Goal: Information Seeking & Learning: Learn about a topic

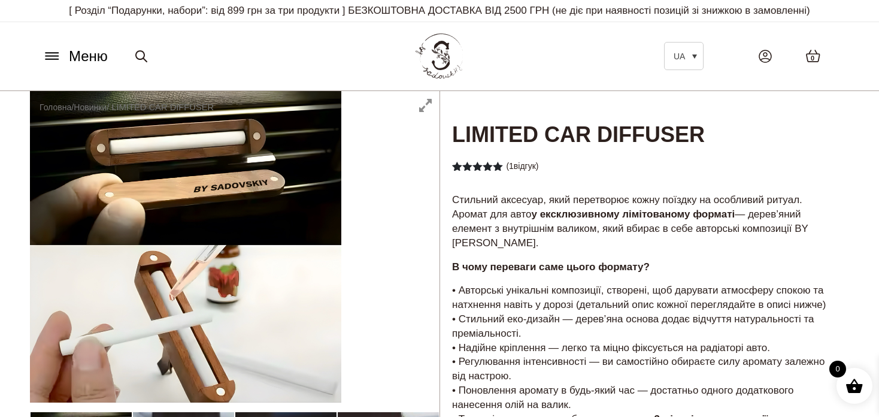
click at [60, 58] on icon at bounding box center [52, 56] width 19 height 13
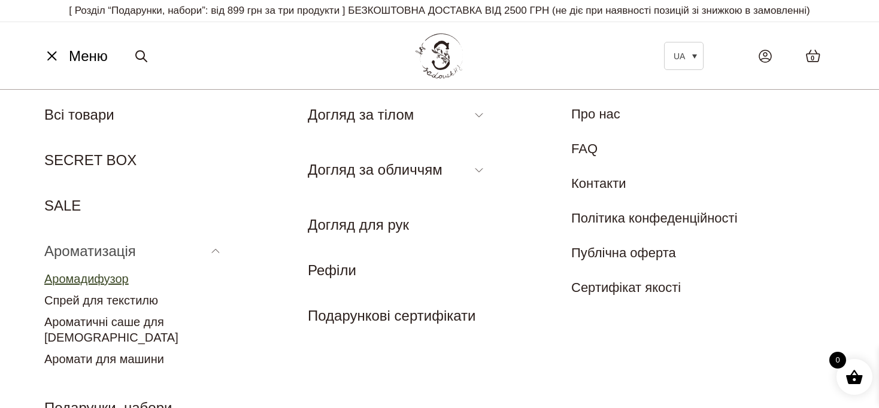
click at [83, 278] on link "Аромадифузор" at bounding box center [86, 279] width 84 height 13
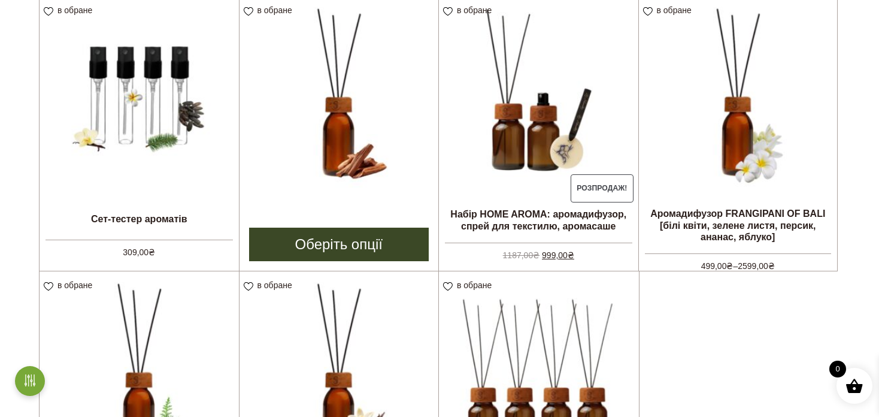
scroll to position [359, 0]
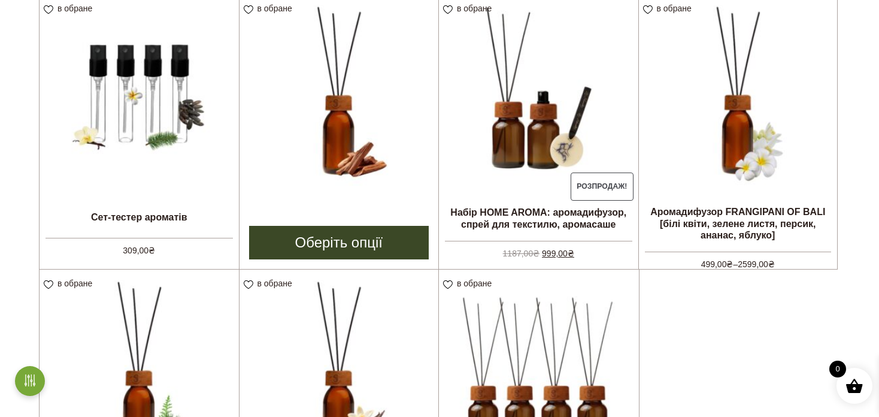
click at [358, 123] on img at bounding box center [339, 94] width 199 height 199
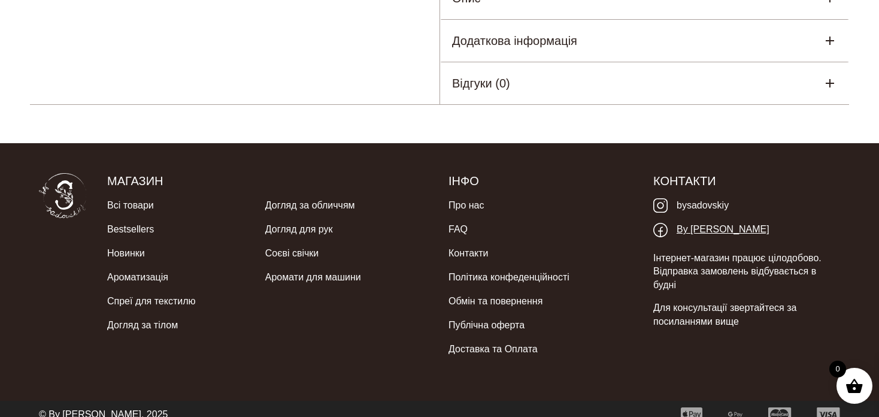
scroll to position [839, 0]
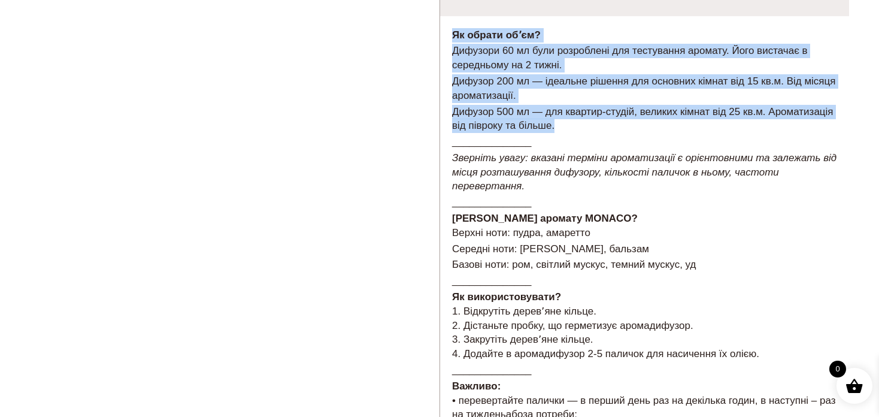
drag, startPoint x: 453, startPoint y: 63, endPoint x: 594, endPoint y: 155, distance: 167.1
click at [594, 155] on div "Як обрати обʼєм? Дифузори 60 мл були розроблені для тестування аромату. Його ви…" at bounding box center [644, 262] width 409 height 493
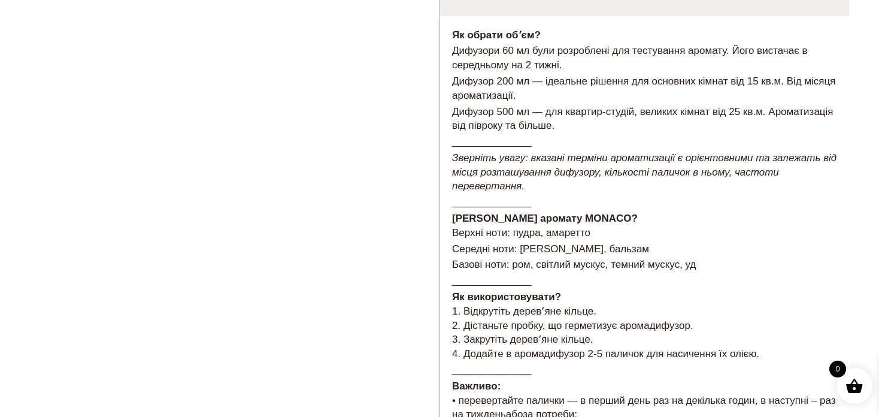
click at [598, 149] on p "______________" at bounding box center [644, 142] width 385 height 14
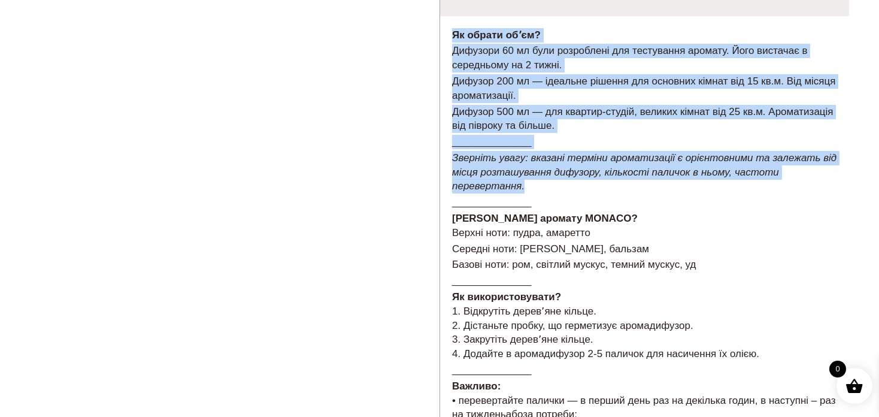
drag, startPoint x: 534, startPoint y: 219, endPoint x: 455, endPoint y: 65, distance: 173.0
click at [455, 65] on div "Як обрати обʼєм? Дифузори 60 мл були розроблені для тестування аромату. Його ви…" at bounding box center [644, 262] width 409 height 493
copy div "Як обрати обʼєм? Дифузори 60 мл були розроблені для тестування аромату. Його ви…"
